Goal: Task Accomplishment & Management: Use online tool/utility

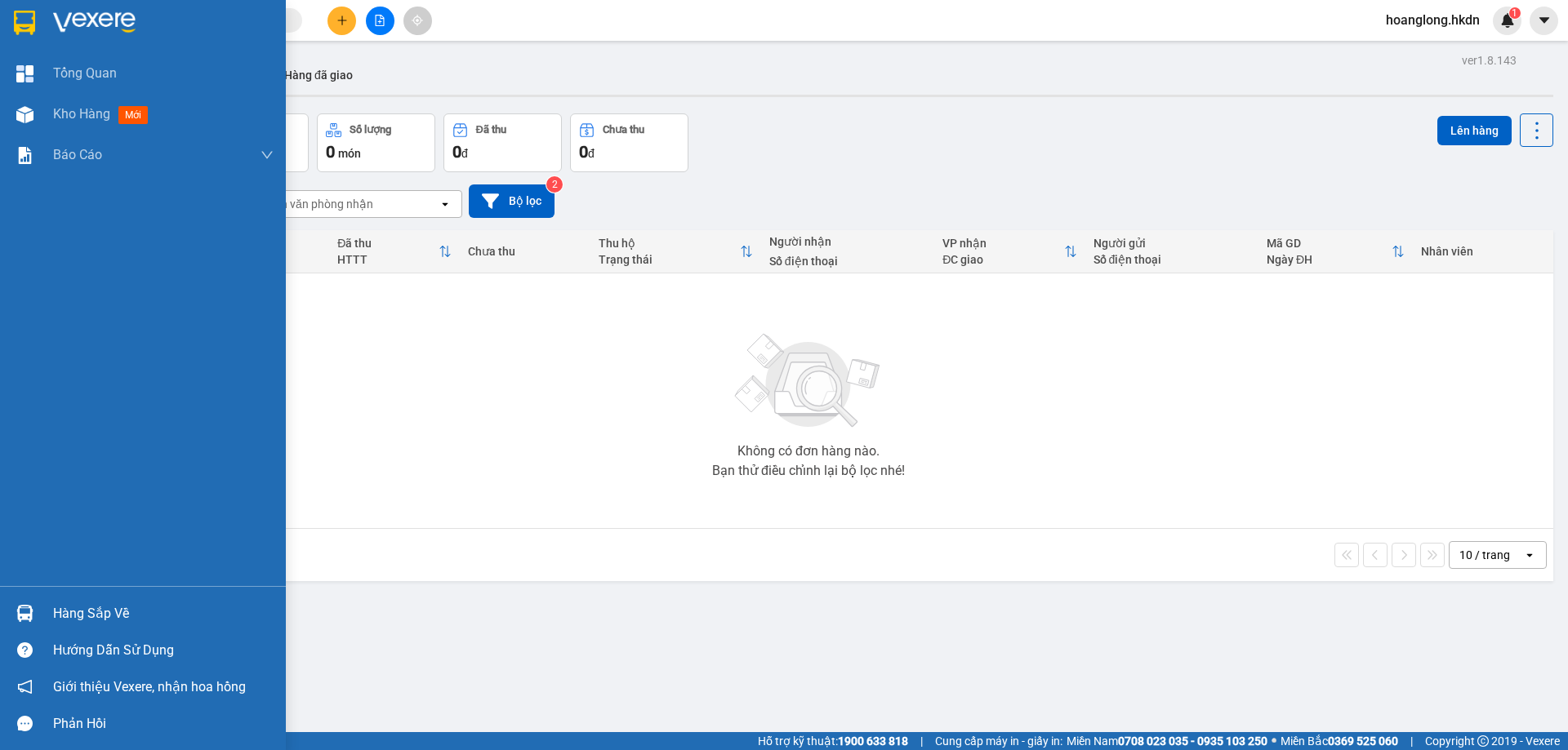
click at [26, 19] on img at bounding box center [25, 23] width 21 height 25
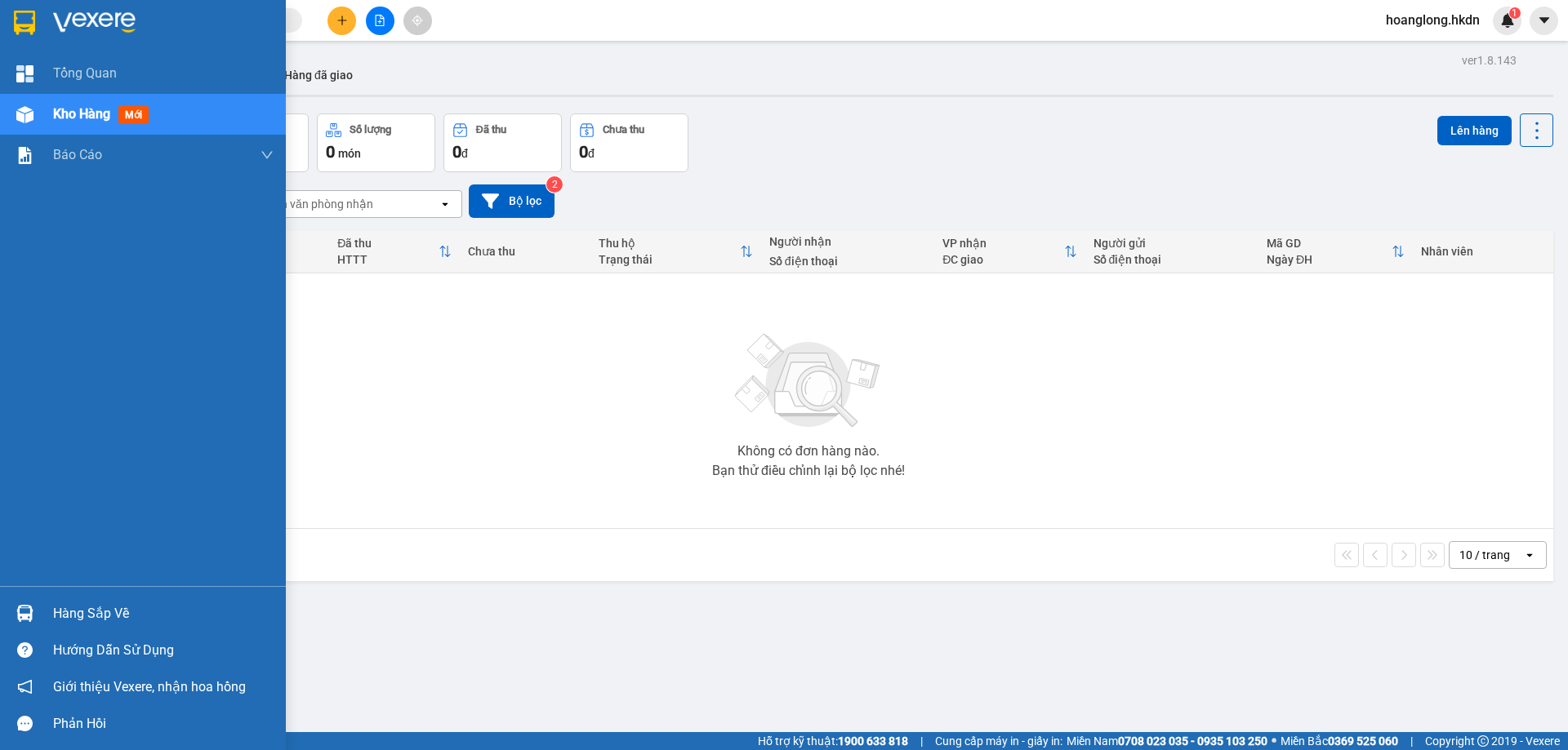
click at [44, 4] on div at bounding box center [143, 27] width 286 height 53
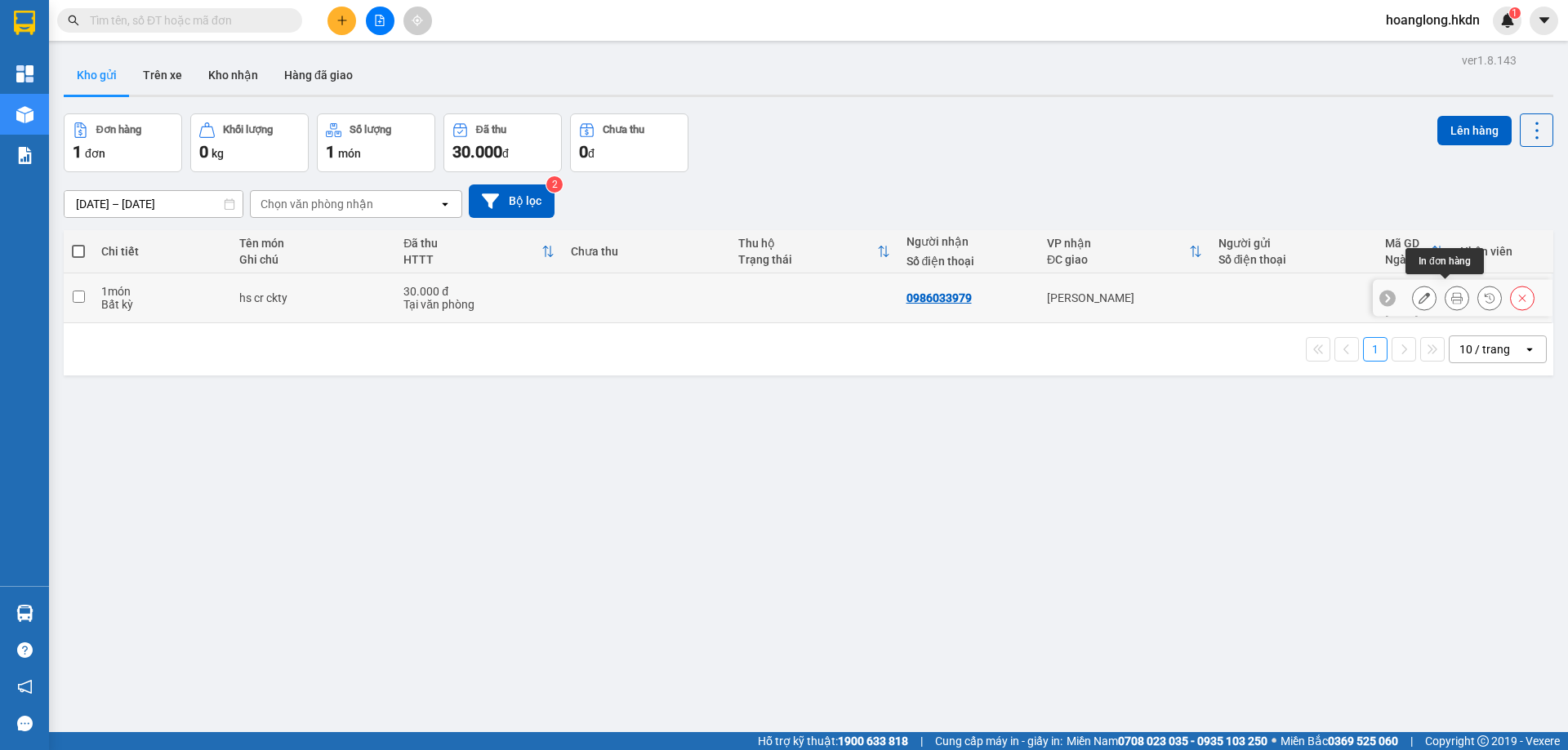
click at [1451, 296] on icon at bounding box center [1456, 298] width 12 height 12
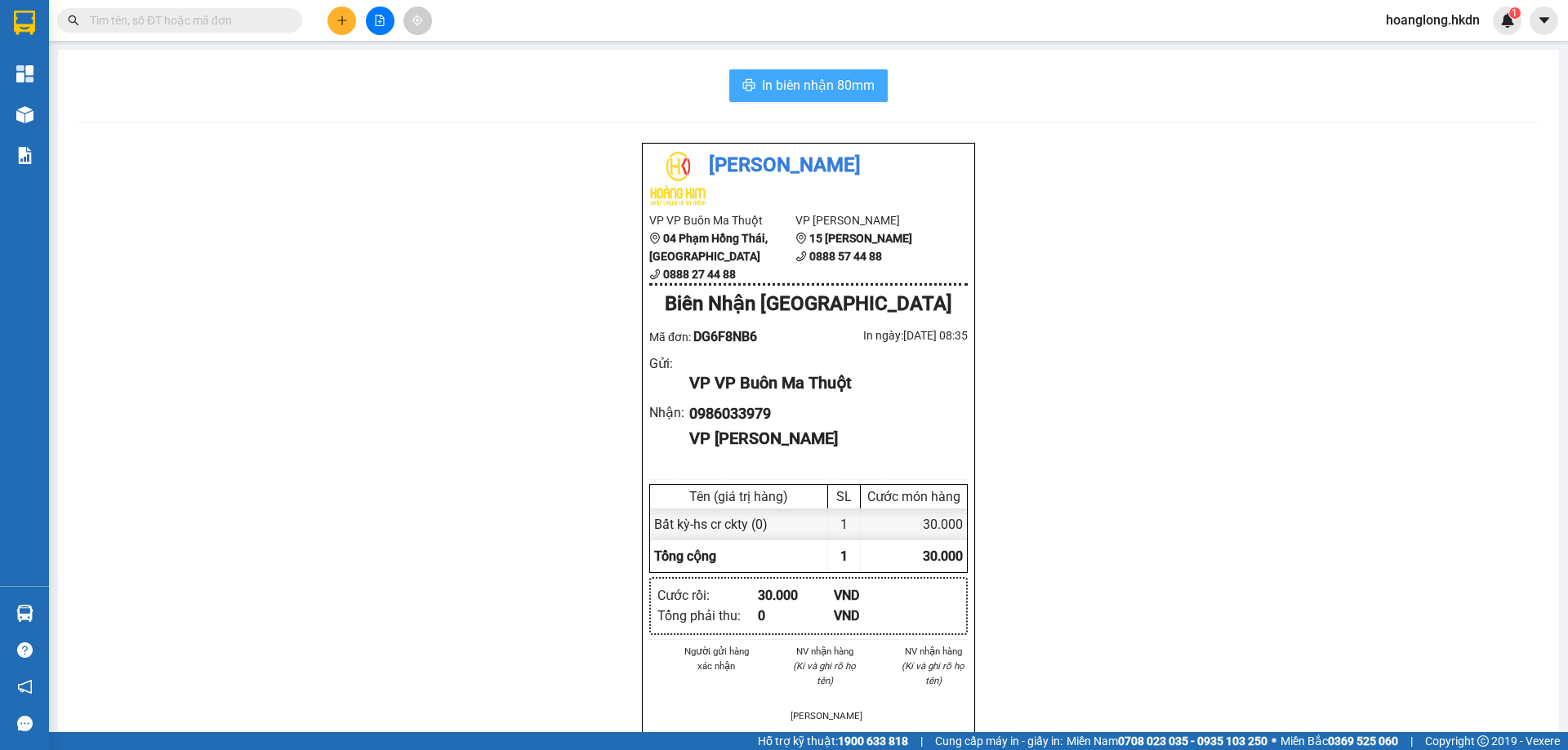
click at [836, 93] on span "In biên nhận 80mm" at bounding box center [818, 85] width 113 height 20
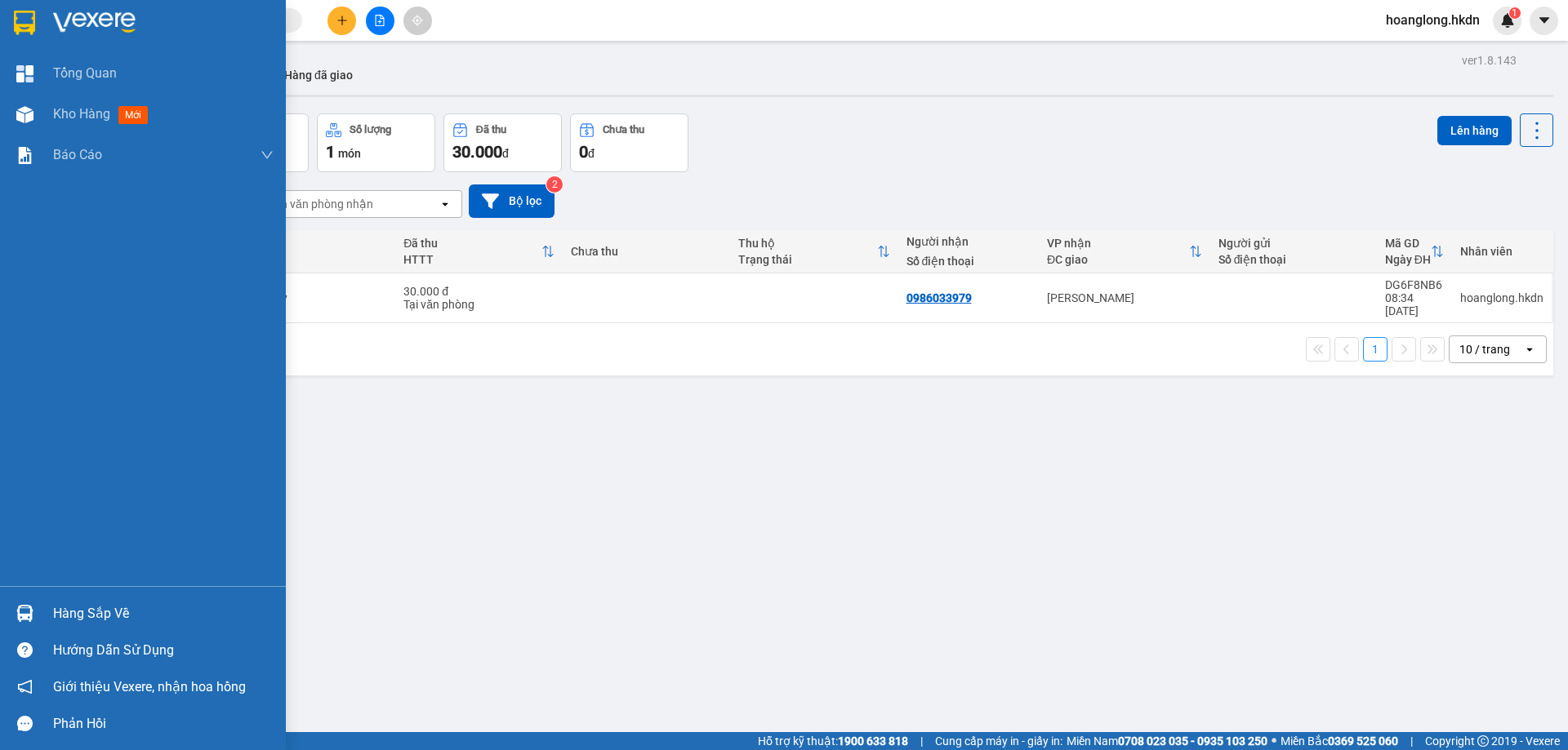
click at [51, 30] on div at bounding box center [143, 27] width 286 height 53
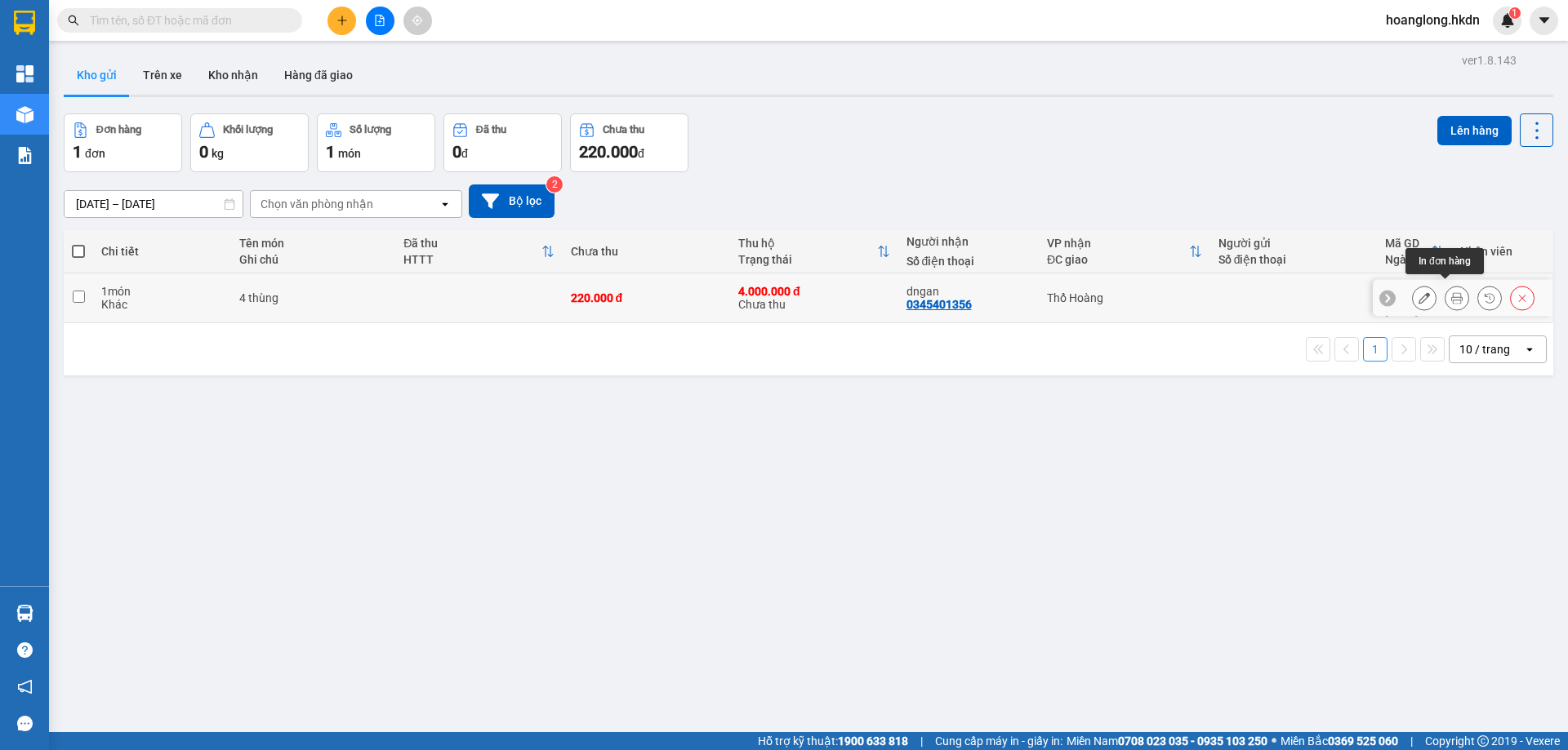
click at [1451, 294] on icon at bounding box center [1456, 298] width 12 height 12
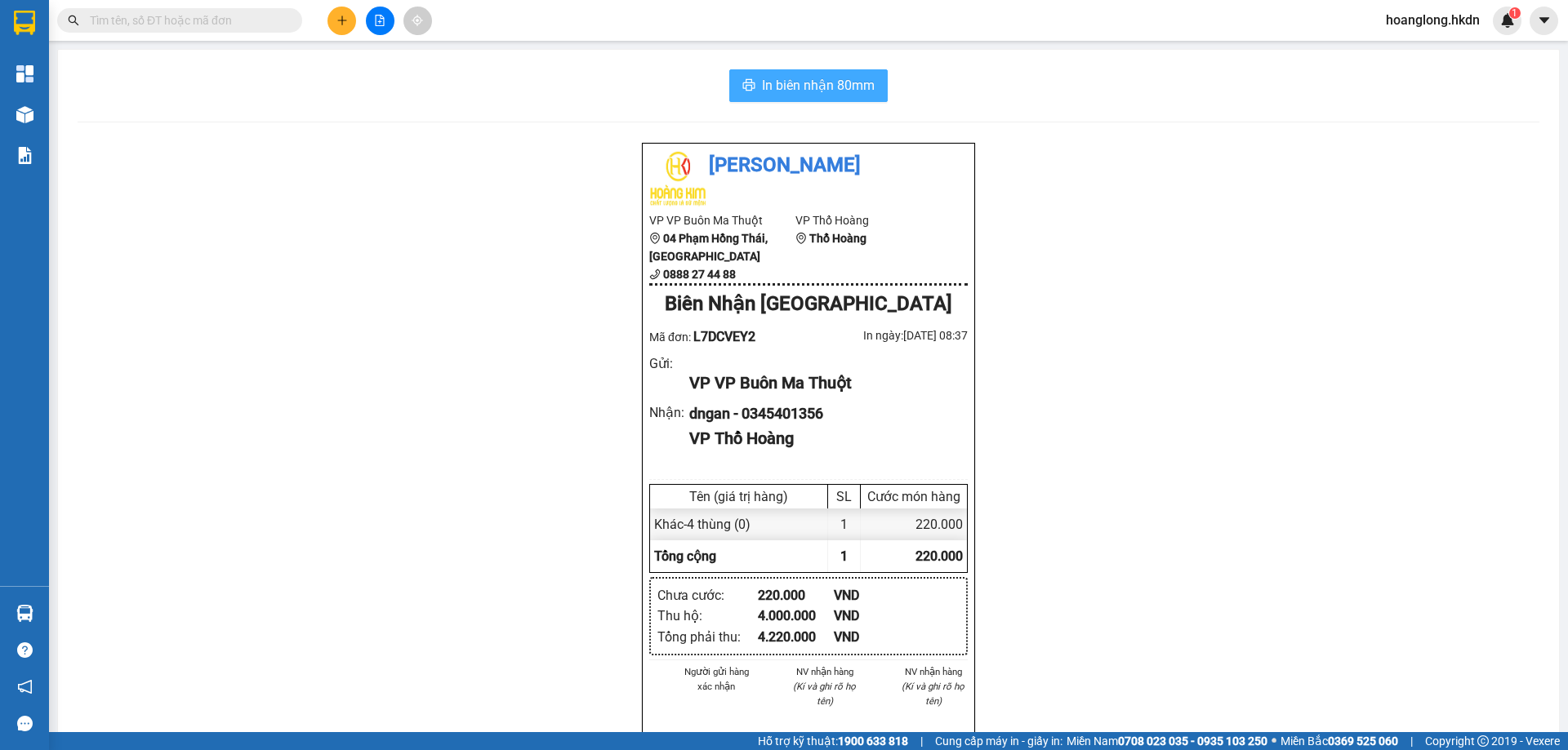
click at [814, 95] on span "In biên nhận 80mm" at bounding box center [818, 85] width 113 height 20
